Goal: Transaction & Acquisition: Download file/media

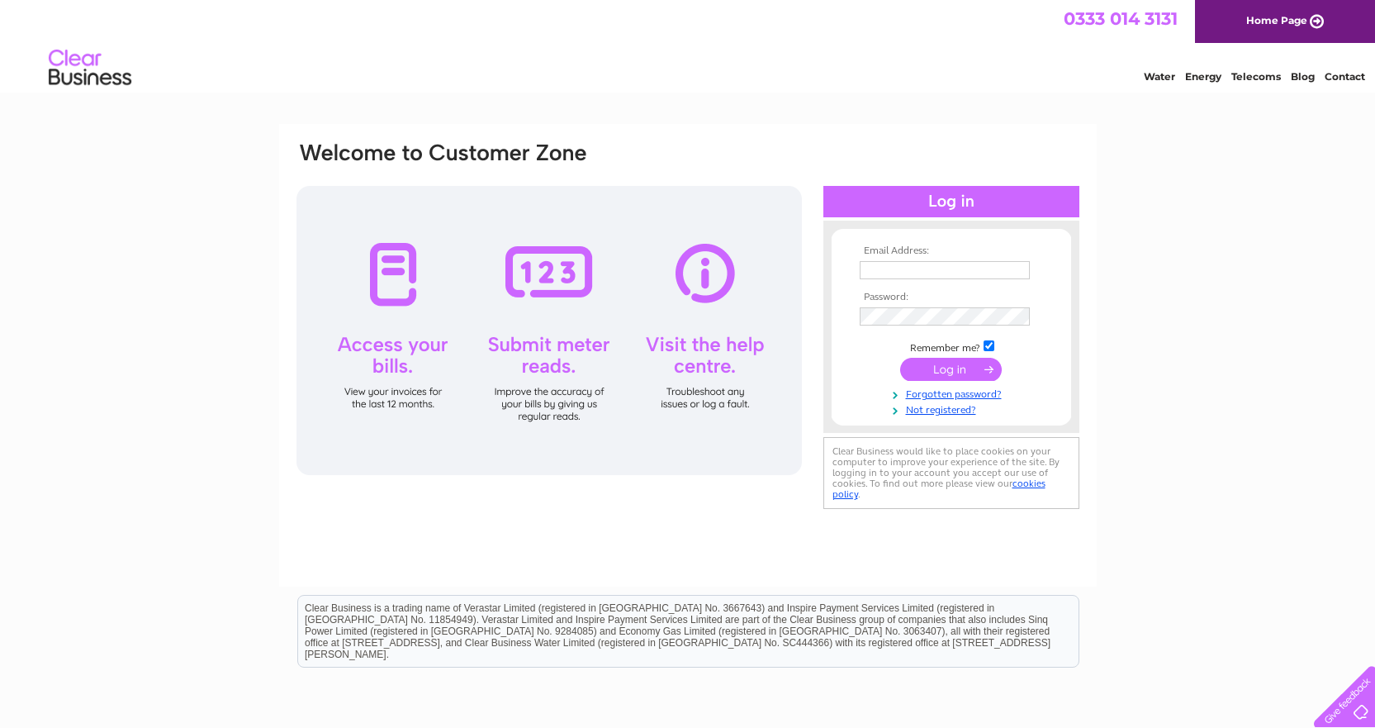
type input "[PERSON_NAME][EMAIL_ADDRESS][DOMAIN_NAME]"
click at [945, 363] on input "submit" at bounding box center [951, 369] width 102 height 23
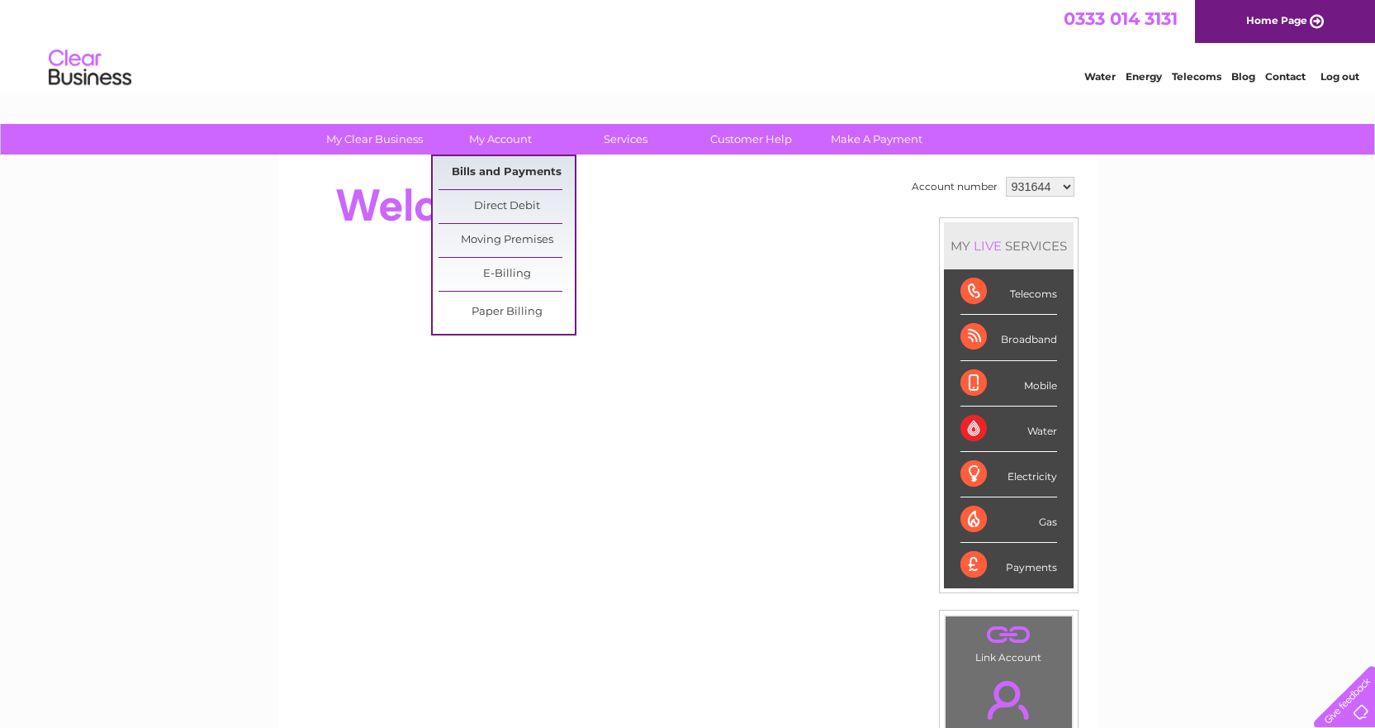
click at [513, 173] on link "Bills and Payments" at bounding box center [506, 172] width 136 height 33
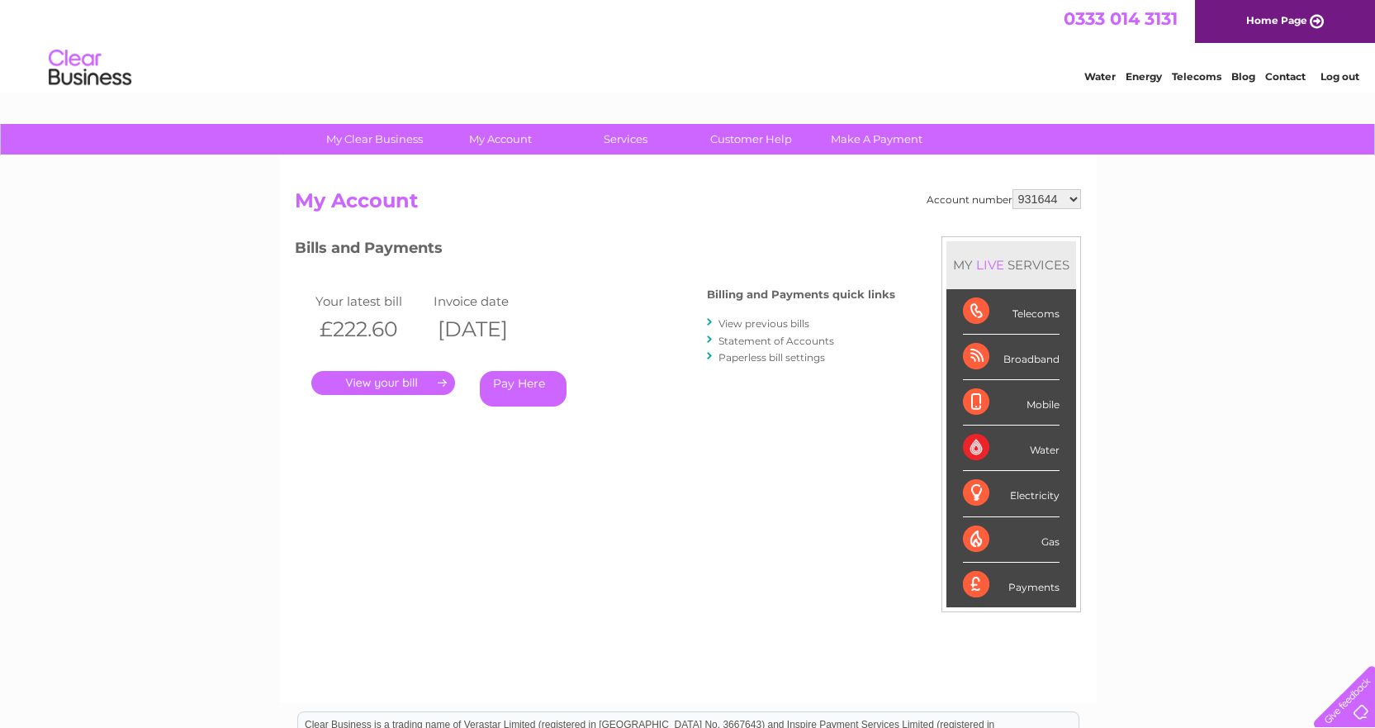
click at [1031, 199] on select "931644 940571 1084873" at bounding box center [1046, 199] width 69 height 20
select select "940571"
click at [1012, 189] on select "931644 940571 1084873" at bounding box center [1046, 199] width 69 height 20
click at [435, 377] on link "." at bounding box center [383, 383] width 144 height 24
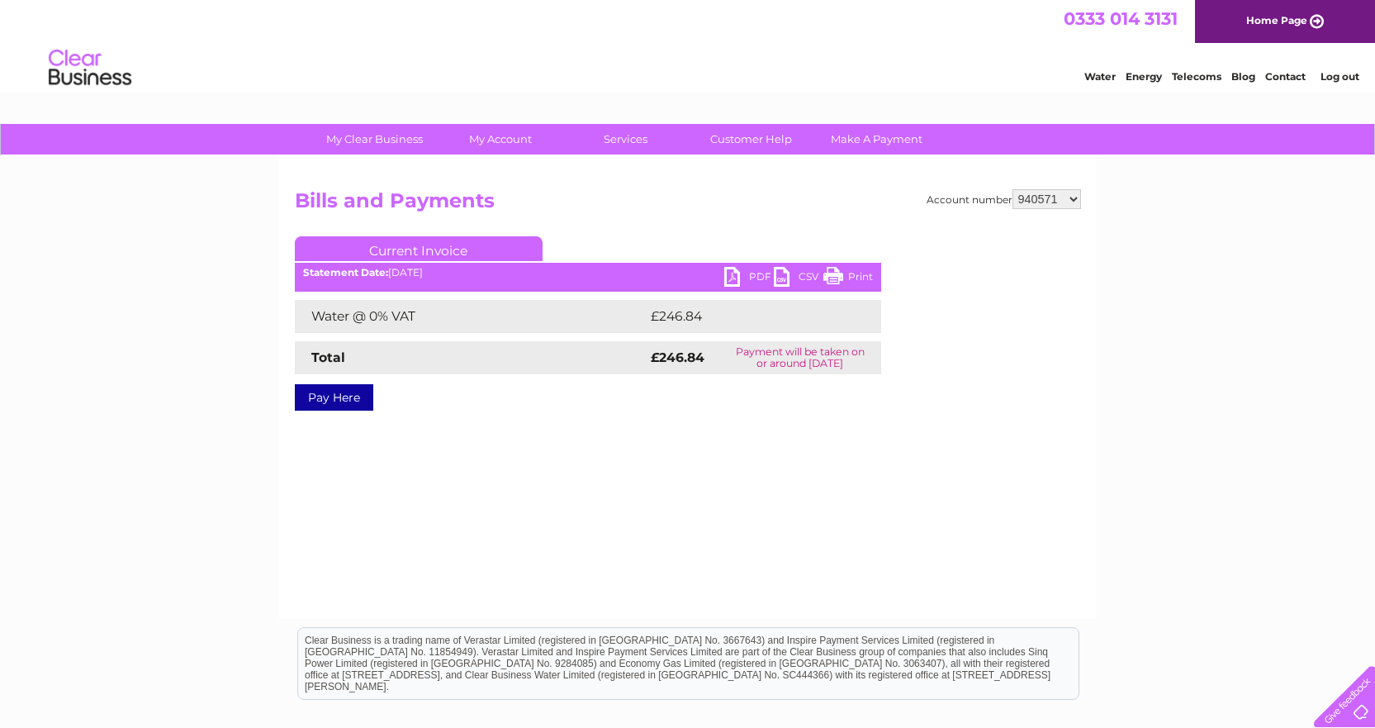
click at [746, 273] on link "PDF" at bounding box center [749, 279] width 50 height 24
click at [1028, 197] on select "931644 940571 1084873" at bounding box center [1046, 199] width 69 height 20
select select "1084873"
click at [1012, 189] on select "931644 940571 1084873" at bounding box center [1046, 199] width 69 height 20
click at [744, 275] on link "PDF" at bounding box center [749, 279] width 50 height 24
